Goal: Task Accomplishment & Management: Use online tool/utility

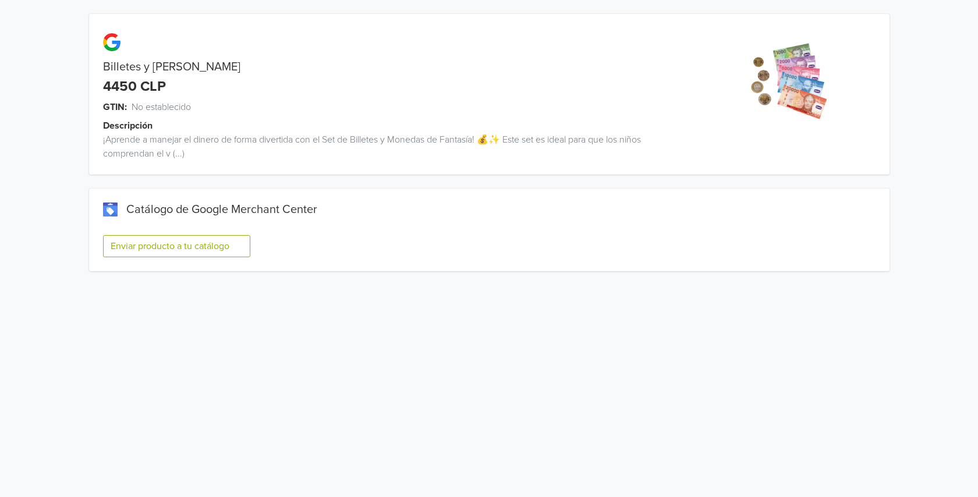
click at [203, 252] on button "Enviar producto a tu catálogo" at bounding box center [176, 246] width 147 height 22
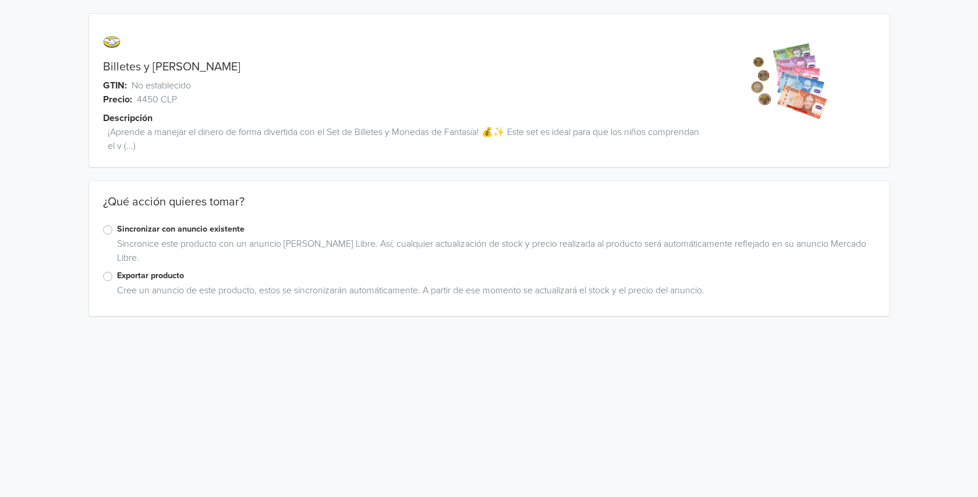
click at [113, 273] on div "Exportar producto" at bounding box center [489, 277] width 773 height 14
click at [117, 277] on label "Exportar producto" at bounding box center [496, 276] width 759 height 13
click at [0, 0] on input "Exportar producto" at bounding box center [0, 0] width 0 height 0
click at [117, 275] on label "Exportar producto" at bounding box center [496, 276] width 759 height 13
click at [0, 0] on input "Exportar producto" at bounding box center [0, 0] width 0 height 0
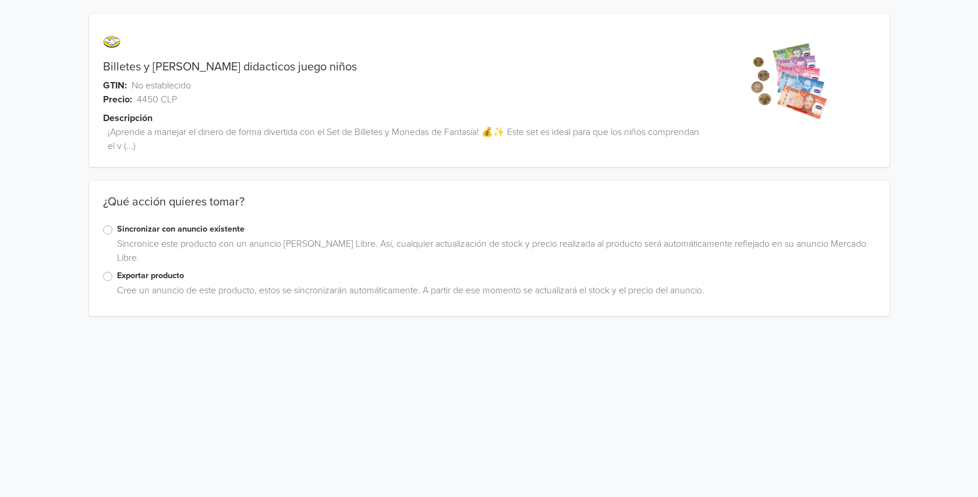
click at [131, 272] on label "Exportar producto" at bounding box center [496, 276] width 759 height 13
click at [0, 0] on input "Exportar producto" at bounding box center [0, 0] width 0 height 0
click at [117, 278] on label "Exportar producto" at bounding box center [496, 276] width 759 height 13
click at [0, 0] on input "Exportar producto" at bounding box center [0, 0] width 0 height 0
